Goal: Task Accomplishment & Management: Use online tool/utility

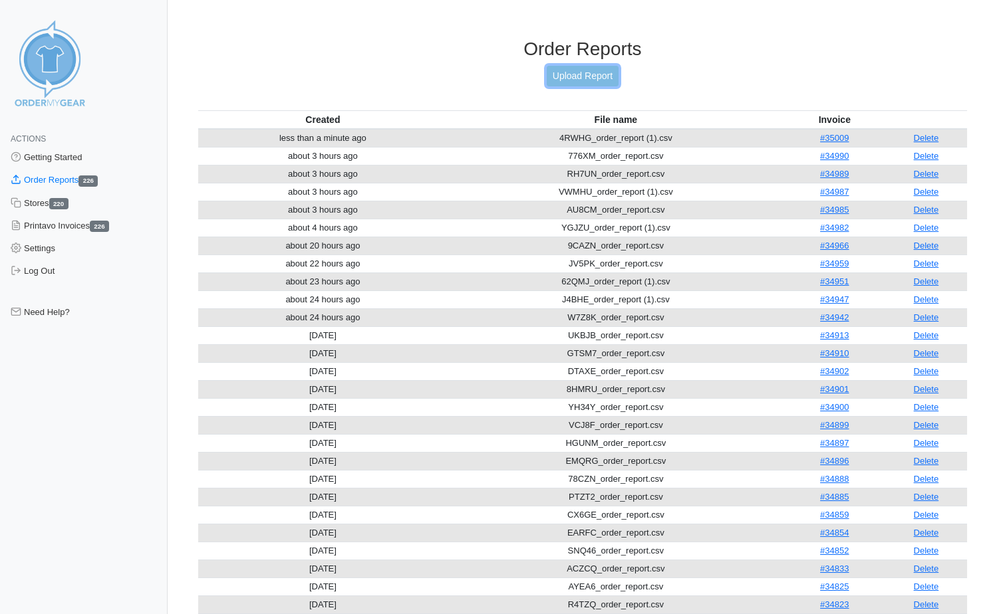
click at [554, 75] on link "Upload Report" at bounding box center [583, 76] width 72 height 21
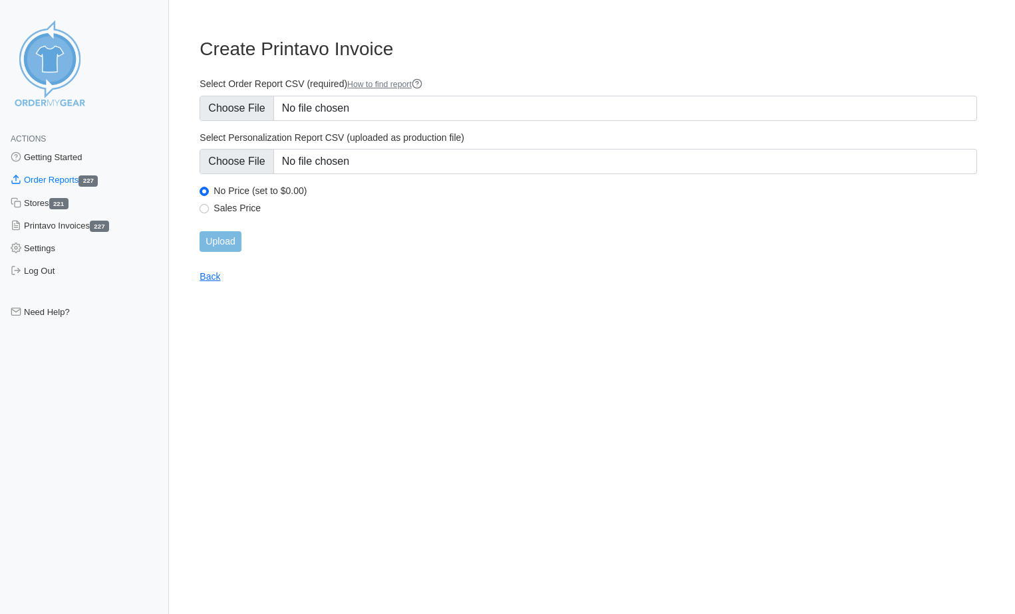
type input "C:\fakepath\Q8UNC_order_report.csv"
click at [215, 246] on input "Upload" at bounding box center [219, 241] width 41 height 21
